Goal: Task Accomplishment & Management: Use online tool/utility

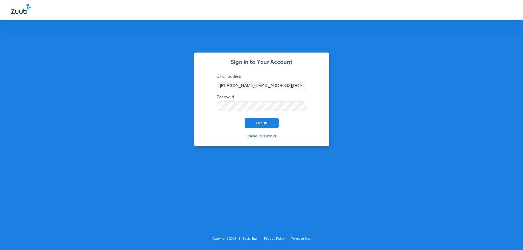
click at [267, 127] on button "Log In" at bounding box center [261, 123] width 34 height 10
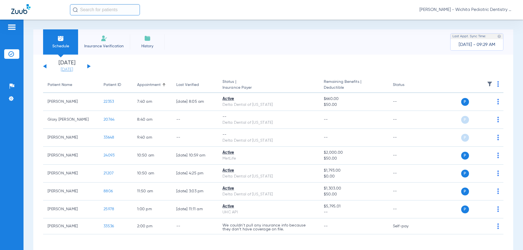
click at [59, 71] on link "[DATE]" at bounding box center [67, 70] width 34 height 6
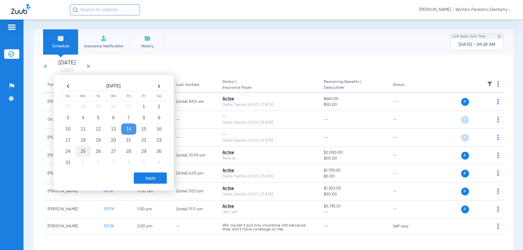
click at [87, 152] on td "25" at bounding box center [82, 151] width 15 height 11
click at [150, 176] on button "Apply" at bounding box center [150, 177] width 33 height 11
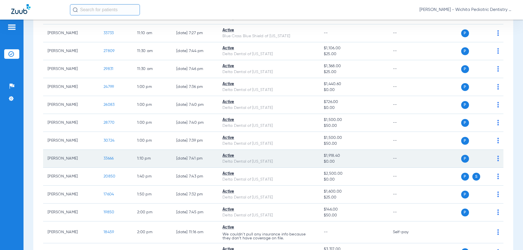
scroll to position [617, 0]
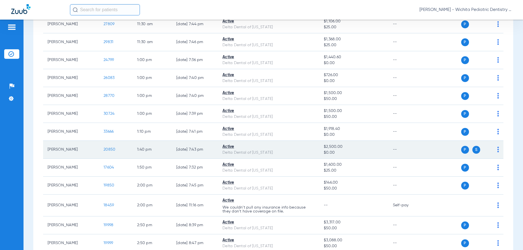
click at [107, 149] on span "20850" at bounding box center [109, 149] width 12 height 4
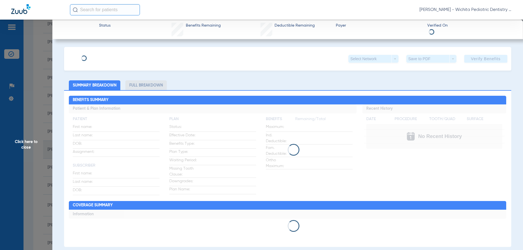
scroll to position [204, 0]
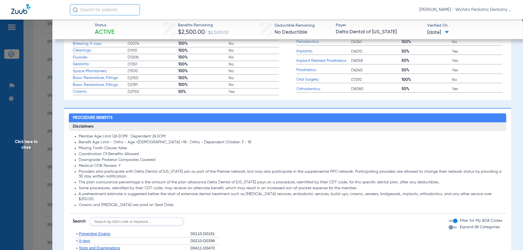
click at [28, 140] on span "Click here to close" at bounding box center [26, 145] width 52 height 250
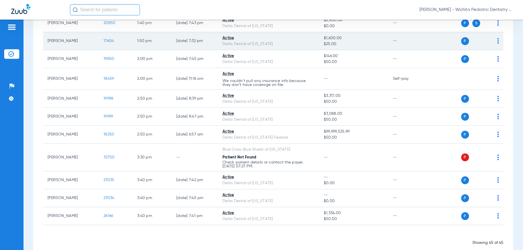
scroll to position [755, 0]
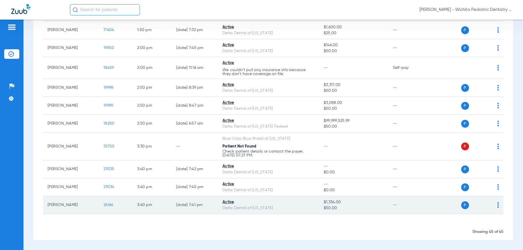
click at [108, 204] on span "26166" at bounding box center [108, 205] width 10 height 4
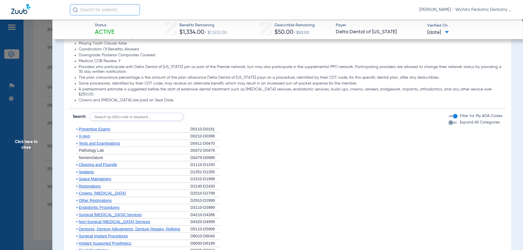
scroll to position [349, 0]
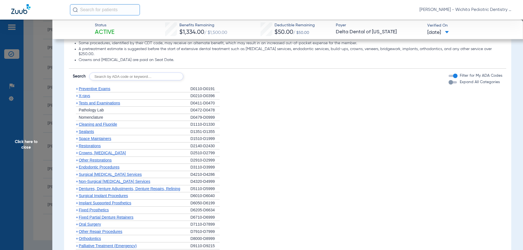
click at [85, 93] on span "X-rays" at bounding box center [84, 95] width 11 height 4
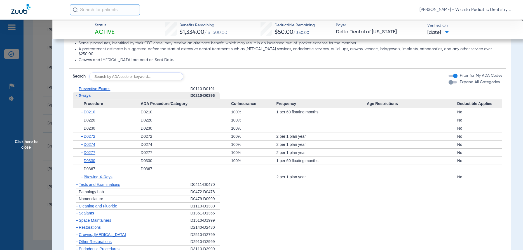
click at [87, 140] on div "+ D0274" at bounding box center [109, 144] width 64 height 8
click at [89, 158] on span "D0330" at bounding box center [89, 160] width 11 height 4
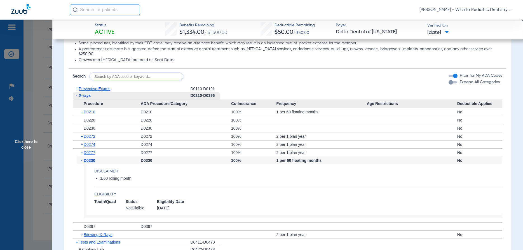
click at [25, 143] on span "Click here to close" at bounding box center [26, 145] width 52 height 250
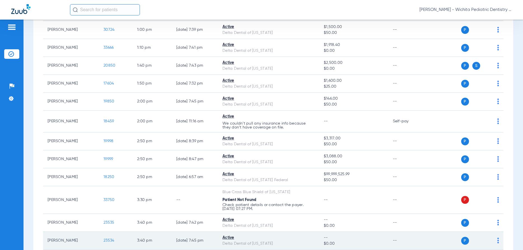
scroll to position [701, 0]
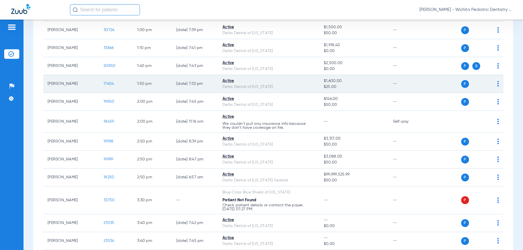
click at [109, 83] on span "17604" at bounding box center [108, 84] width 10 height 4
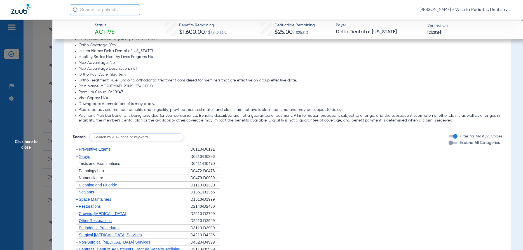
scroll to position [376, 0]
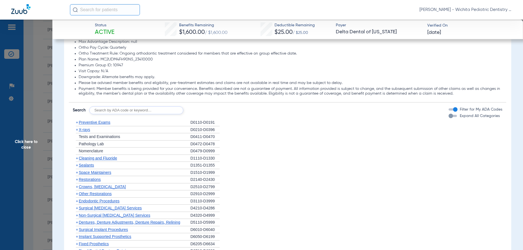
click at [87, 128] on span "X-rays" at bounding box center [84, 129] width 11 height 4
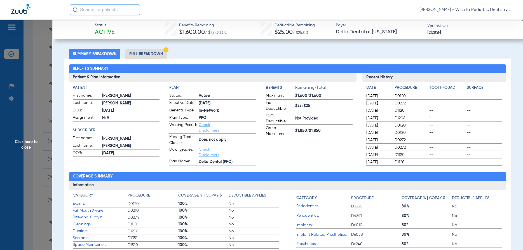
scroll to position [0, 0]
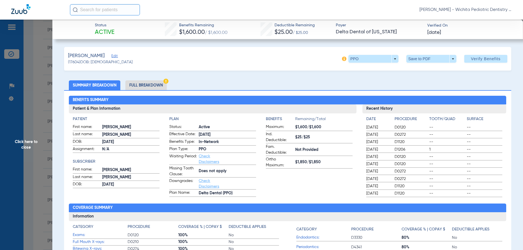
click at [149, 84] on li "Full Breakdown" at bounding box center [145, 85] width 41 height 10
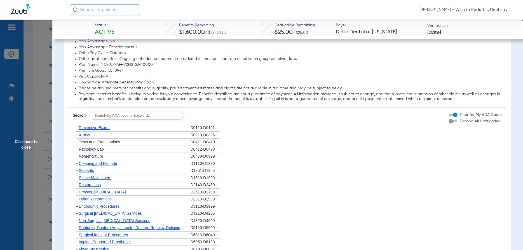
scroll to position [483, 0]
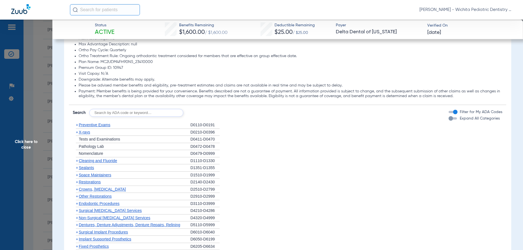
click at [89, 133] on span "X-rays" at bounding box center [84, 132] width 11 height 4
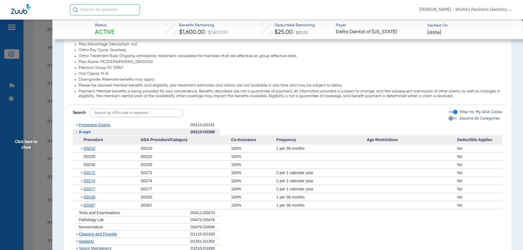
click at [20, 142] on span "Click here to close" at bounding box center [26, 145] width 52 height 250
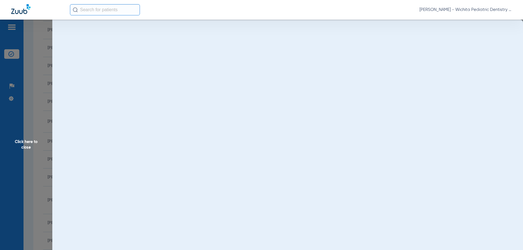
scroll to position [0, 0]
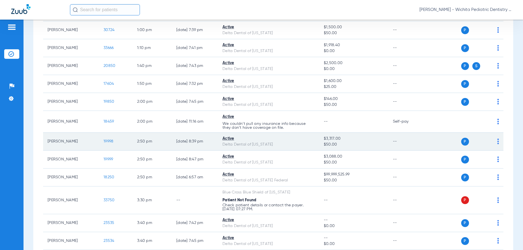
click at [108, 140] on span "19998" at bounding box center [108, 141] width 10 height 4
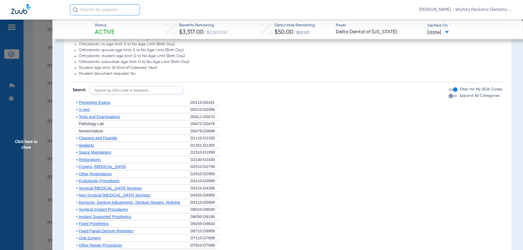
scroll to position [322, 0]
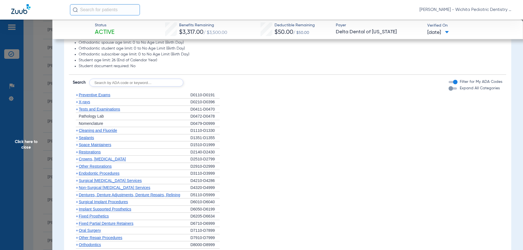
click at [82, 101] on span "X-rays" at bounding box center [84, 102] width 11 height 4
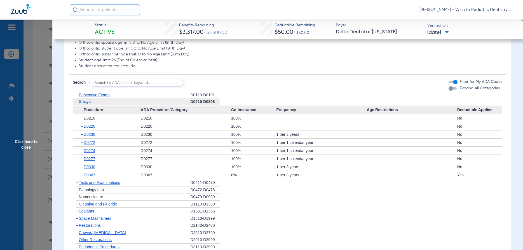
click at [22, 140] on span "Click here to close" at bounding box center [26, 145] width 52 height 250
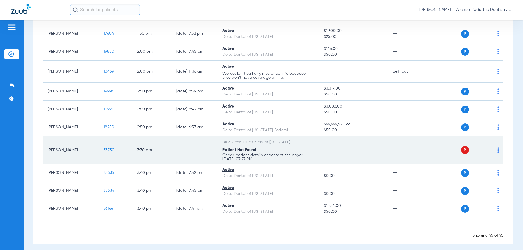
scroll to position [755, 0]
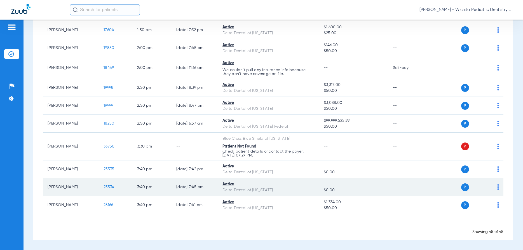
click at [108, 186] on span "23534" at bounding box center [108, 187] width 11 height 4
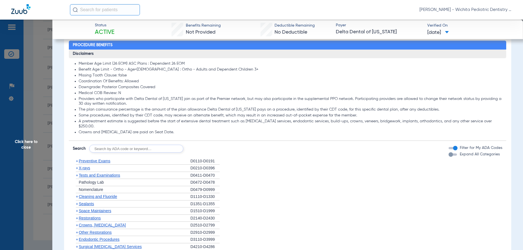
scroll to position [295, 0]
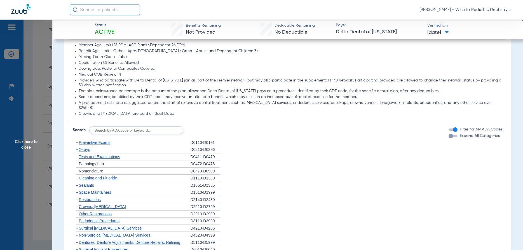
click at [84, 147] on span "X-rays" at bounding box center [84, 149] width 11 height 4
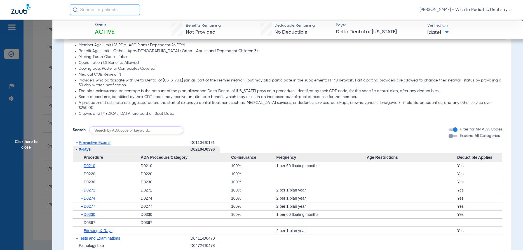
click at [30, 141] on span "Click here to close" at bounding box center [26, 145] width 52 height 250
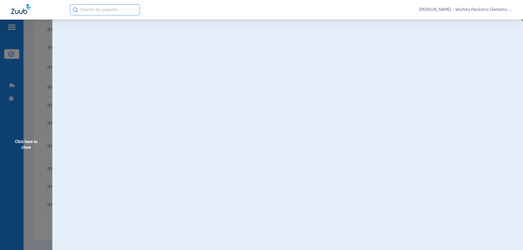
scroll to position [0, 0]
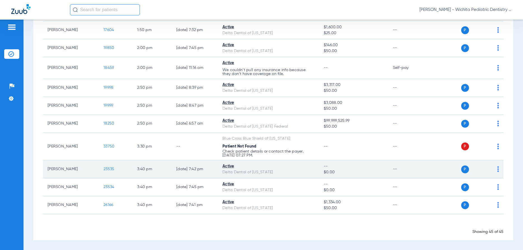
click at [107, 168] on span "23535" at bounding box center [108, 169] width 11 height 4
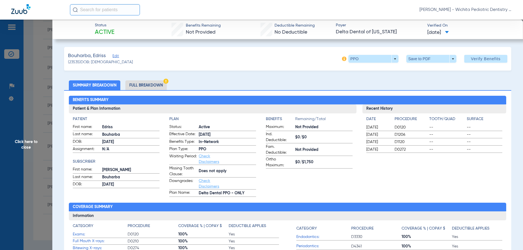
click at [147, 84] on li "Full Breakdown" at bounding box center [145, 85] width 41 height 10
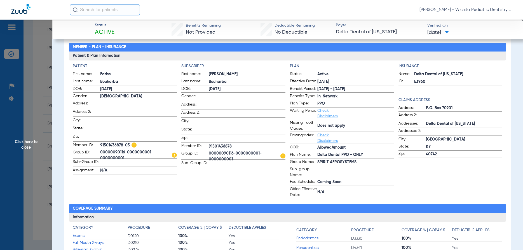
scroll to position [54, 0]
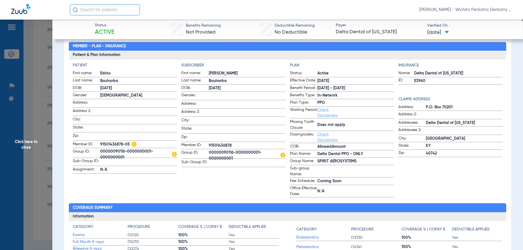
click at [22, 142] on span "Click here to close" at bounding box center [26, 145] width 52 height 250
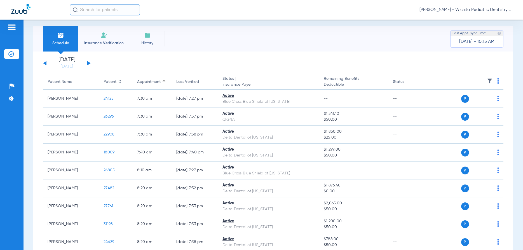
scroll to position [0, 0]
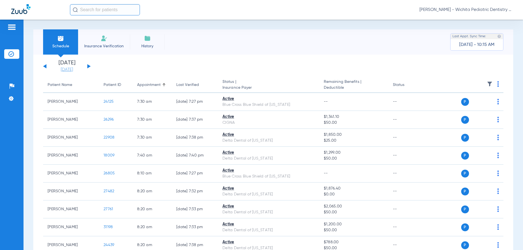
click at [74, 68] on link "[DATE]" at bounding box center [67, 70] width 34 height 6
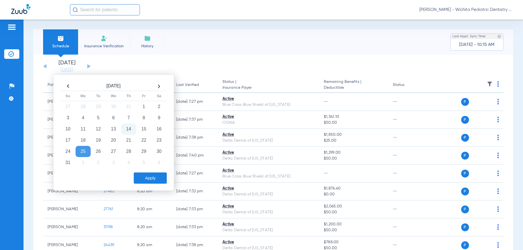
drag, startPoint x: 98, startPoint y: 149, endPoint x: 153, endPoint y: 177, distance: 61.5
click at [100, 150] on td "26" at bounding box center [98, 151] width 15 height 11
click at [151, 179] on button "Apply" at bounding box center [150, 177] width 33 height 11
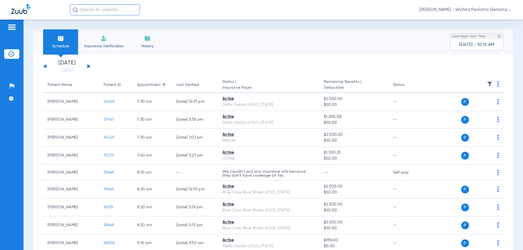
click at [497, 82] on img at bounding box center [498, 84] width 2 height 6
click at [471, 106] on span "Verify All" at bounding box center [476, 106] width 35 height 4
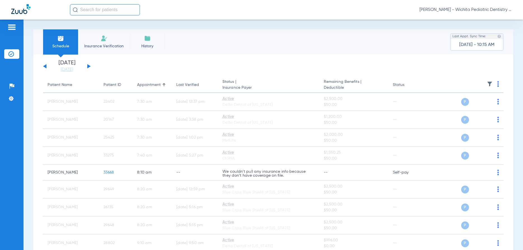
click at [87, 65] on div "[DATE] [DATE] [DATE] [DATE] [DATE] [DATE] [DATE] [DATE] [DATE] [DATE] [DATE] [D…" at bounding box center [67, 66] width 48 height 12
click at [88, 66] on button at bounding box center [88, 66] width 3 height 4
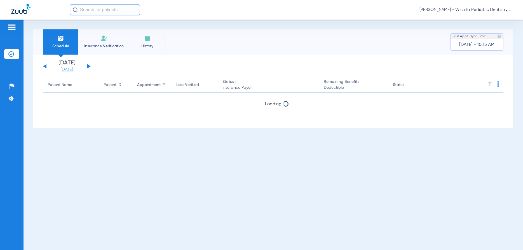
click at [68, 69] on link "[DATE]" at bounding box center [67, 70] width 34 height 6
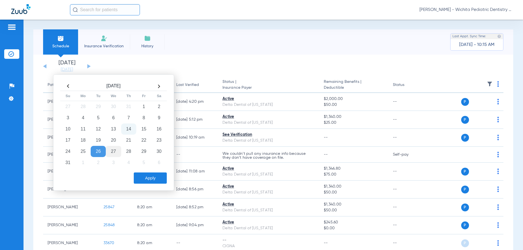
click at [121, 146] on td "27" at bounding box center [113, 151] width 15 height 11
click at [154, 161] on div "[DATE] Su Mo Tu We Th Fr Sa 27 28 29 30 31 1 2 3 4 5 6 7 8 9 10 11 12 13 14 15 …" at bounding box center [113, 132] width 121 height 116
click at [146, 178] on button "Apply" at bounding box center [150, 177] width 33 height 11
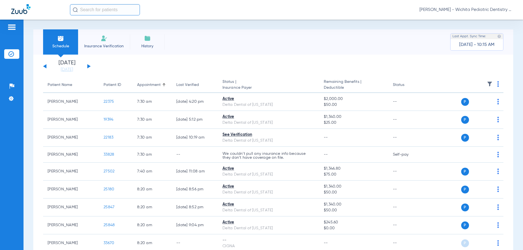
click at [498, 83] on img at bounding box center [498, 84] width 2 height 6
click at [471, 103] on button "Verify All" at bounding box center [477, 105] width 43 height 11
